Goal: Task Accomplishment & Management: Manage account settings

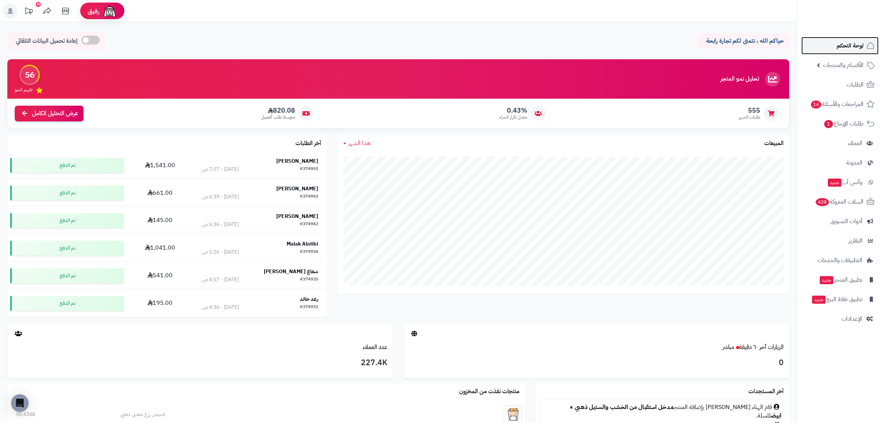
click at [851, 53] on link "لوحة التحكم" at bounding box center [840, 46] width 77 height 18
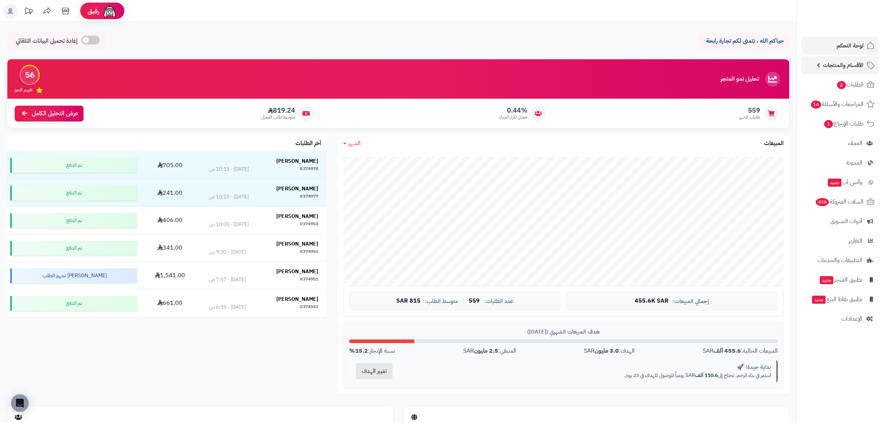
click at [835, 63] on span "الأقسام والمنتجات" at bounding box center [843, 65] width 40 height 10
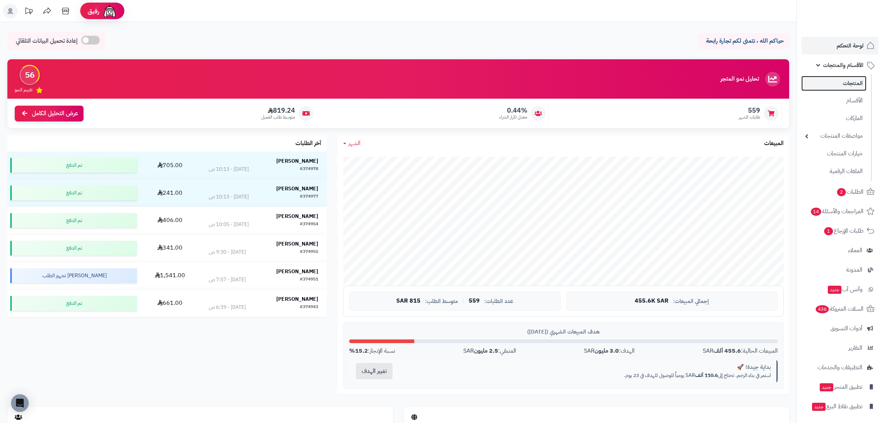
click at [854, 84] on link "المنتجات" at bounding box center [834, 83] width 65 height 15
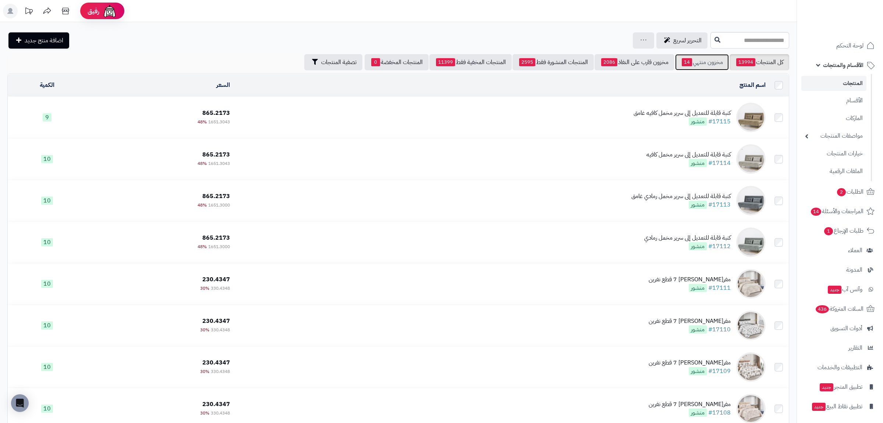
click at [709, 66] on link "مخزون منتهي 14" at bounding box center [702, 62] width 54 height 16
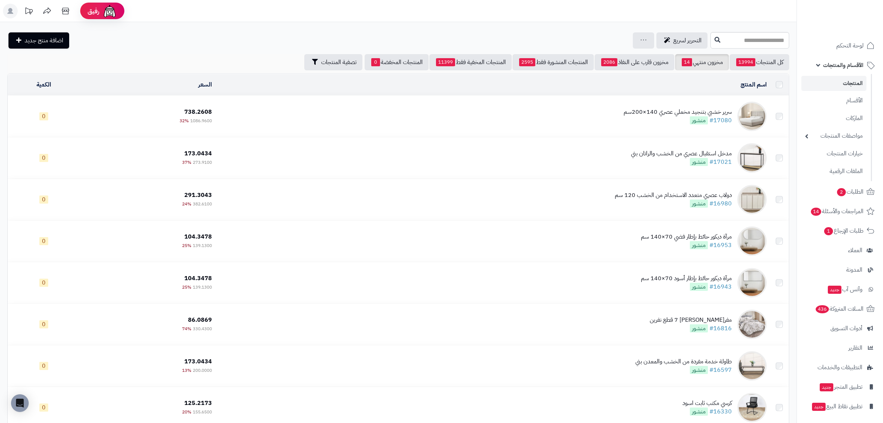
scroll to position [172, 0]
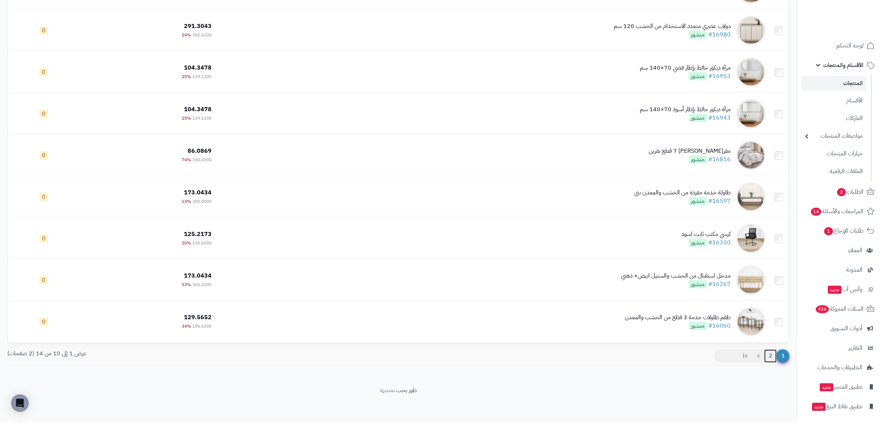
click at [769, 353] on link "2" at bounding box center [770, 355] width 13 height 13
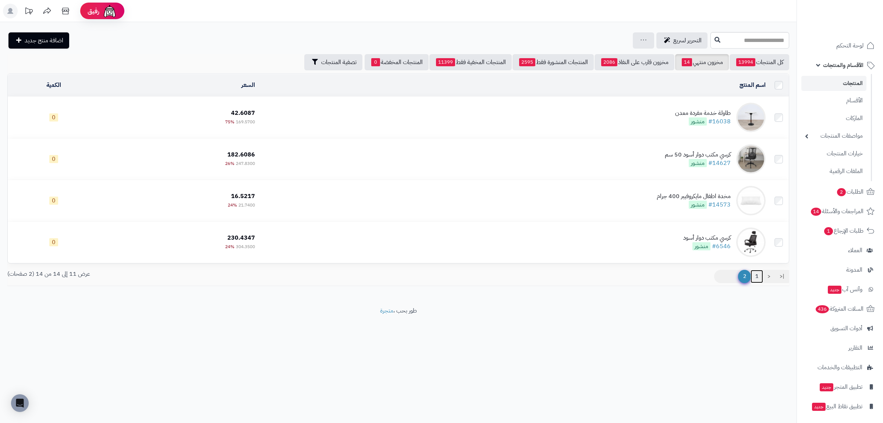
click at [757, 276] on link "1" at bounding box center [757, 276] width 13 height 13
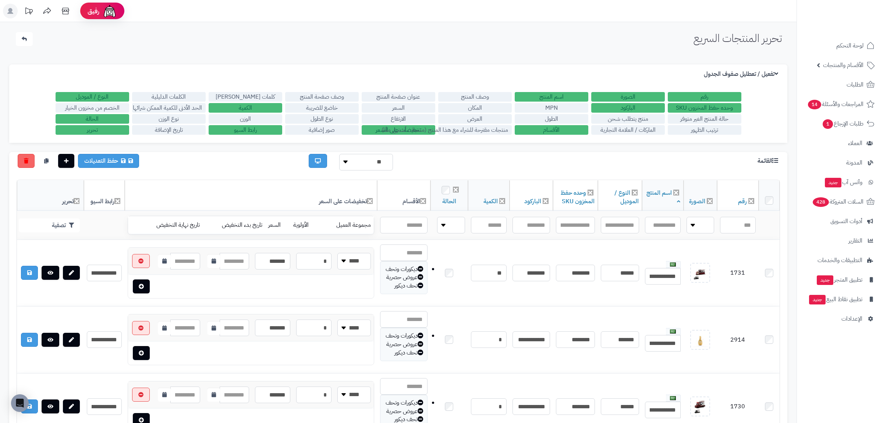
click at [521, 224] on input "text" at bounding box center [532, 225] width 38 height 17
type input "**********"
click at [48, 225] on button "تصفية" at bounding box center [49, 225] width 61 height 14
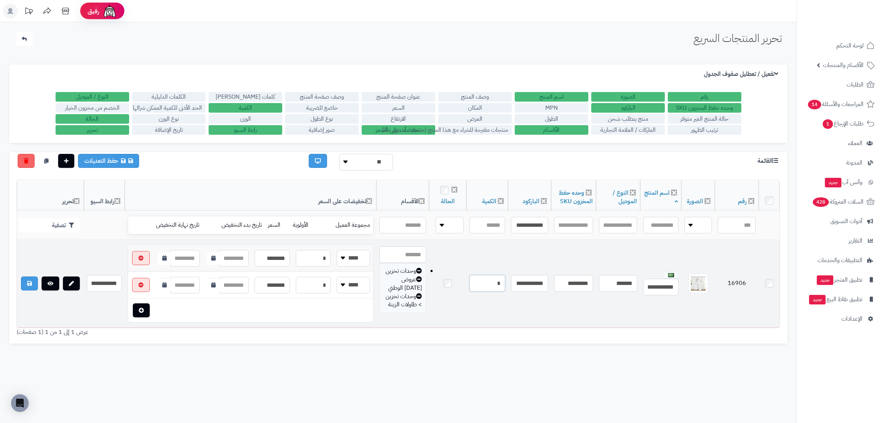
drag, startPoint x: 486, startPoint y: 290, endPoint x: 526, endPoint y: 293, distance: 40.2
click at [505, 292] on input "*" at bounding box center [488, 283] width 36 height 17
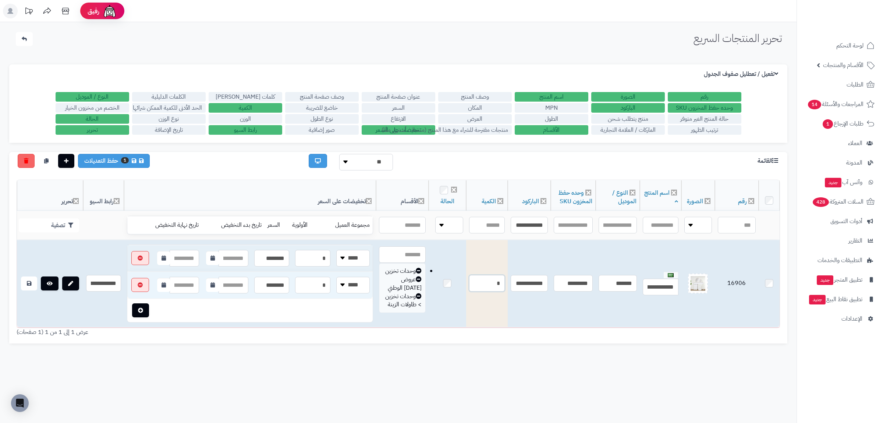
type input "*"
click at [31, 286] on icon at bounding box center [29, 283] width 4 height 5
